Goal: Navigation & Orientation: Find specific page/section

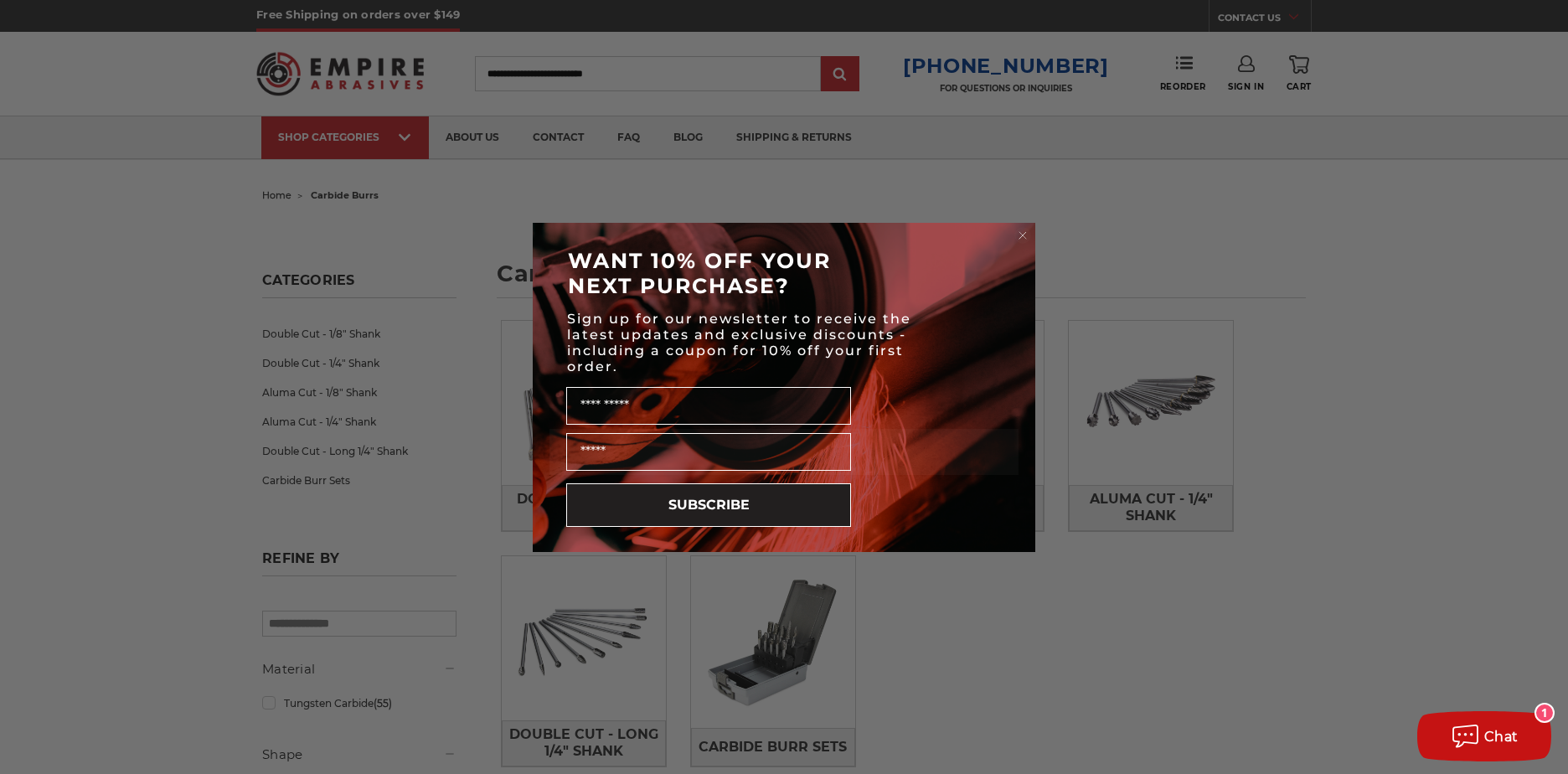
click at [1029, 234] on circle "Close dialog" at bounding box center [1023, 235] width 16 height 16
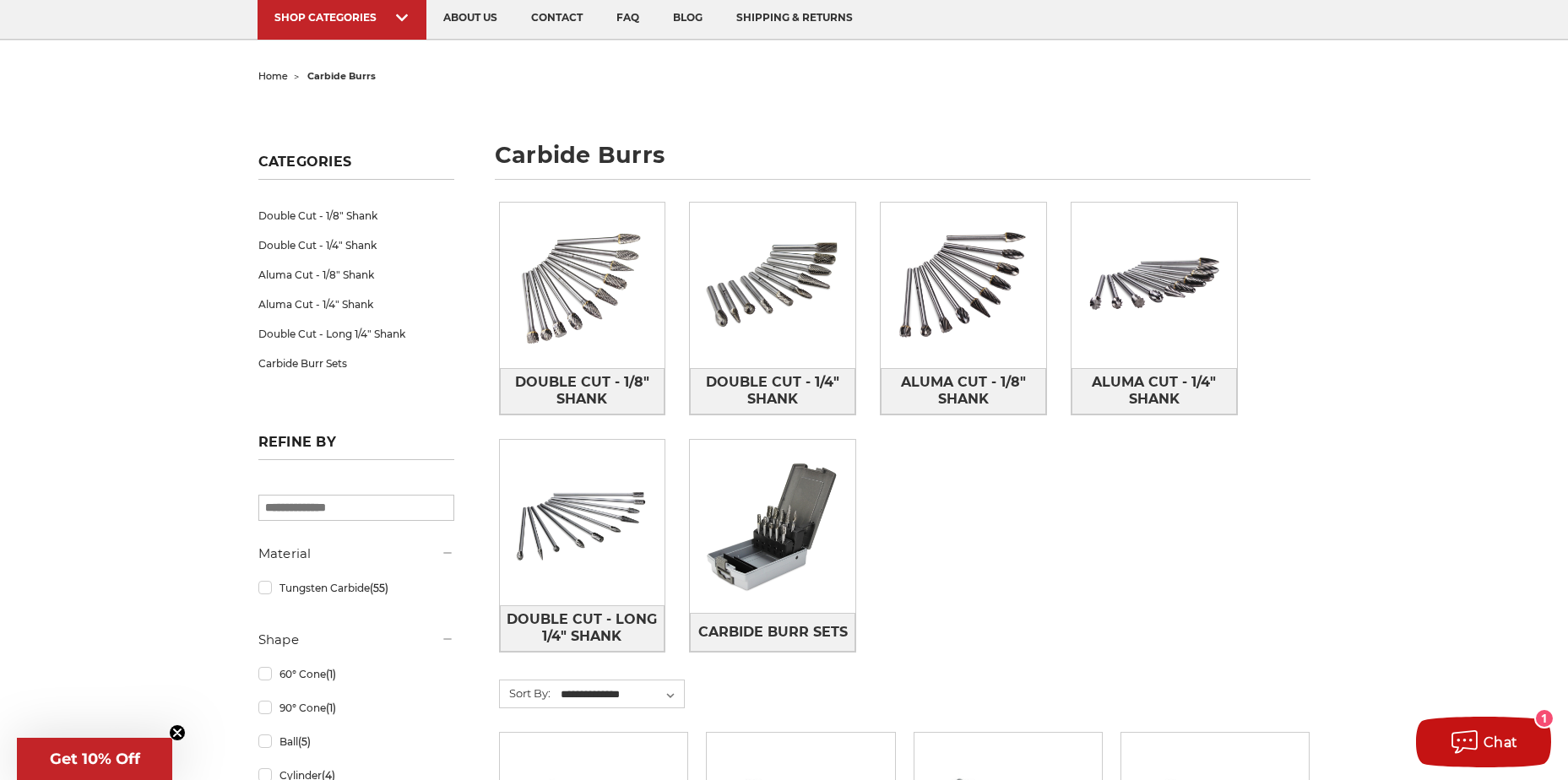
scroll to position [117, 0]
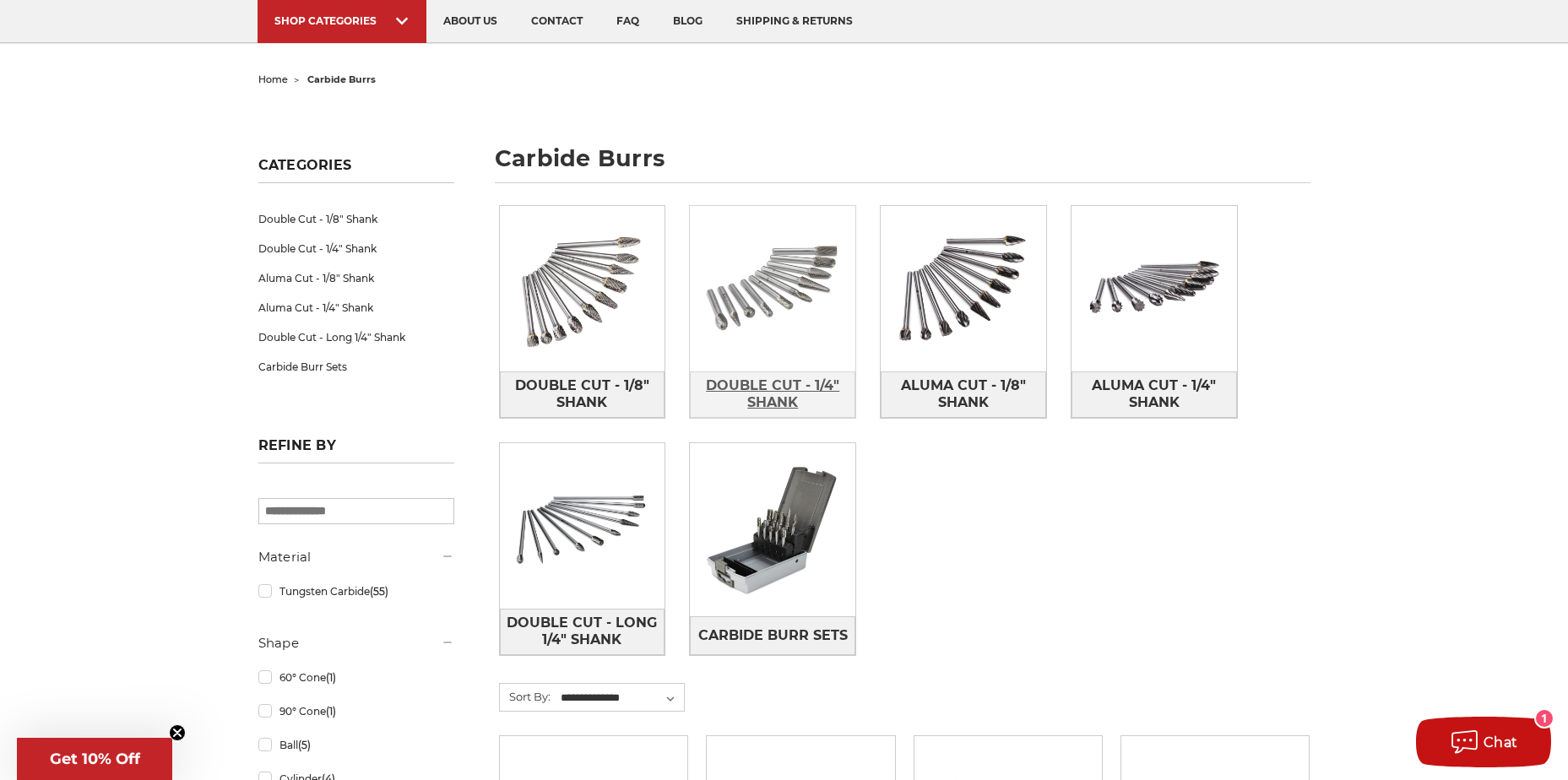
click at [766, 393] on span "Double Cut - 1/4" Shank" at bounding box center [773, 394] width 164 height 46
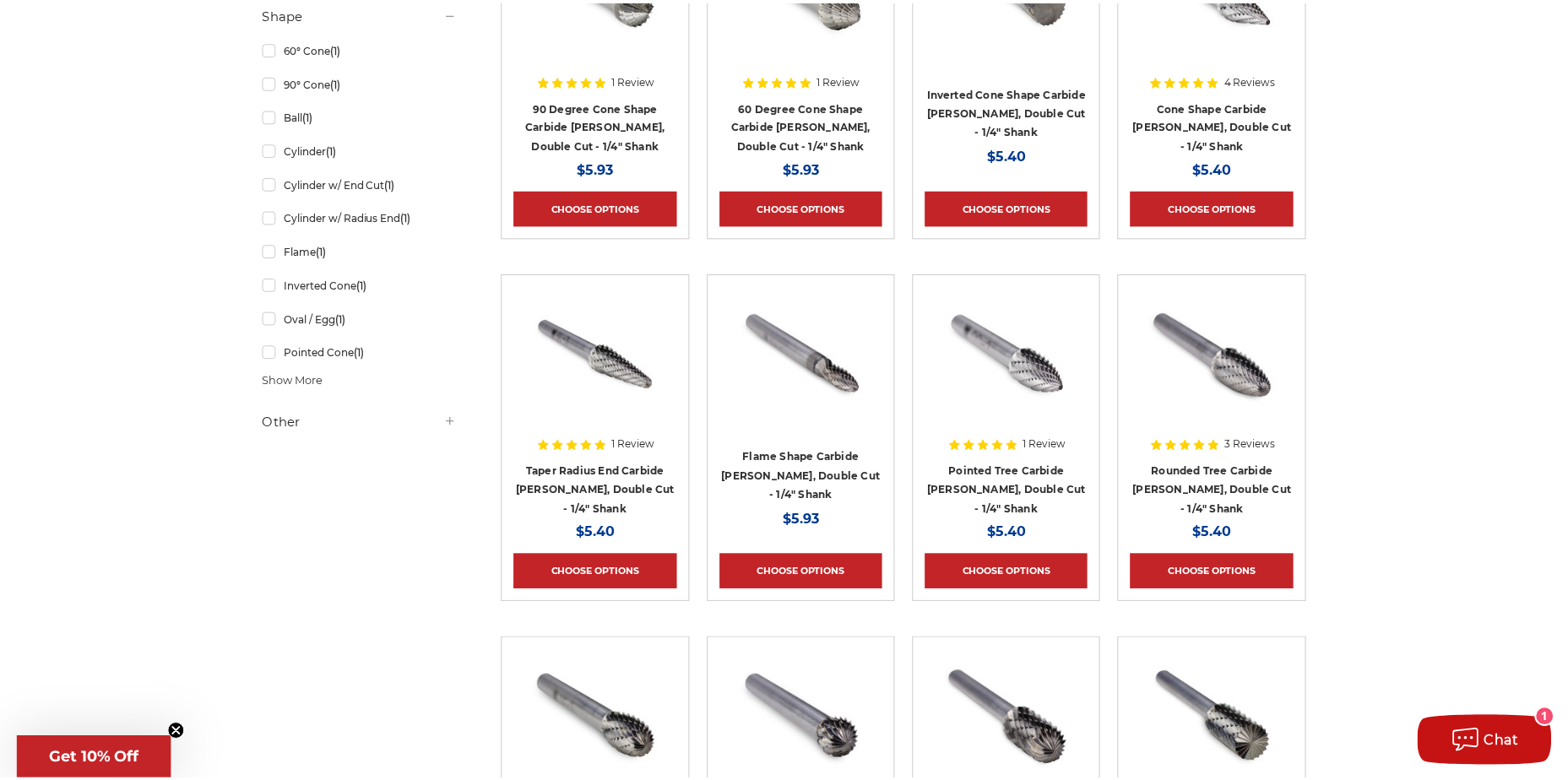
scroll to position [468, 0]
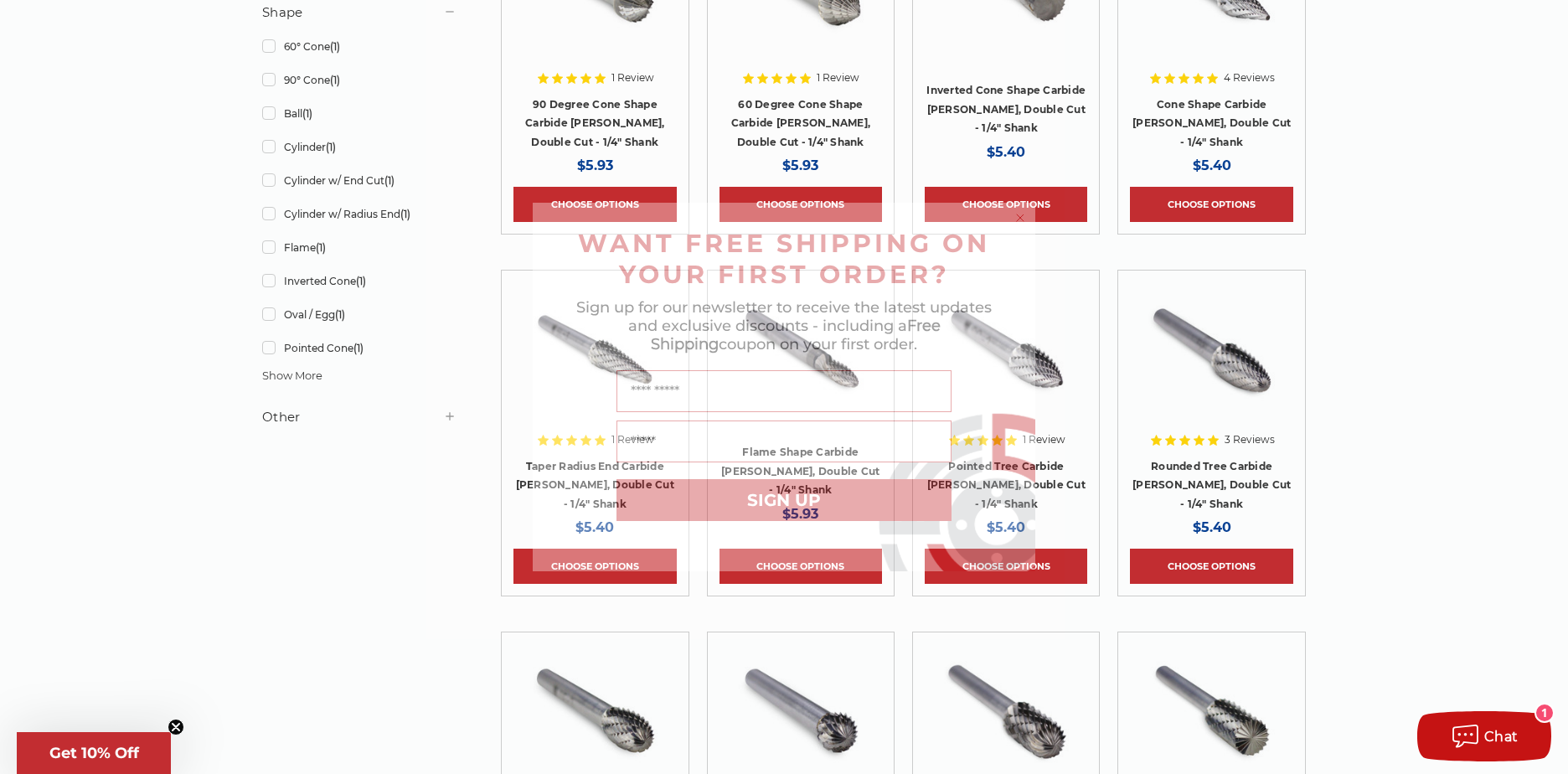
click at [1019, 215] on circle "Close dialog" at bounding box center [1021, 218] width 16 height 16
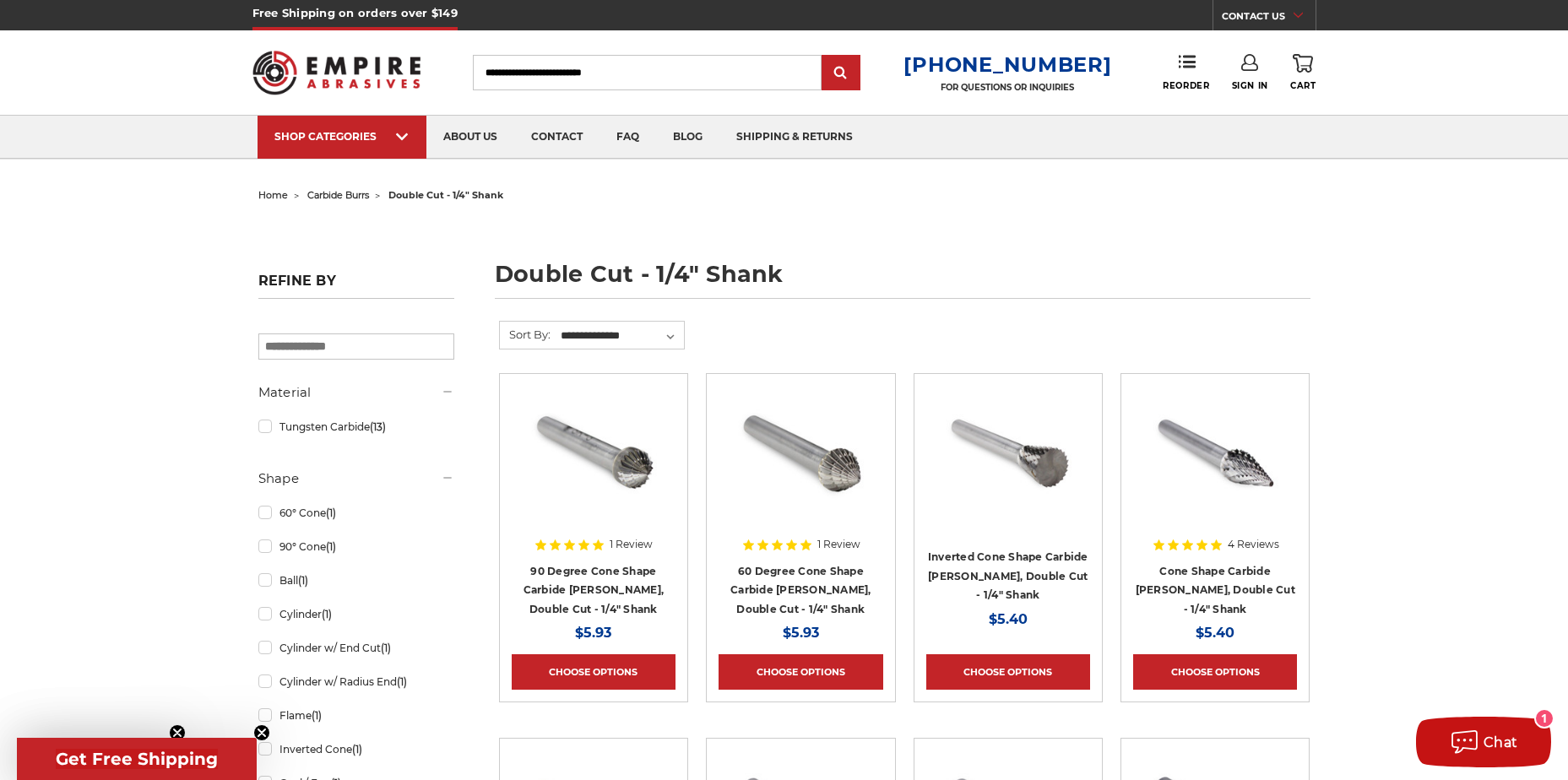
scroll to position [0, 0]
